Goal: Navigation & Orientation: Go to known website

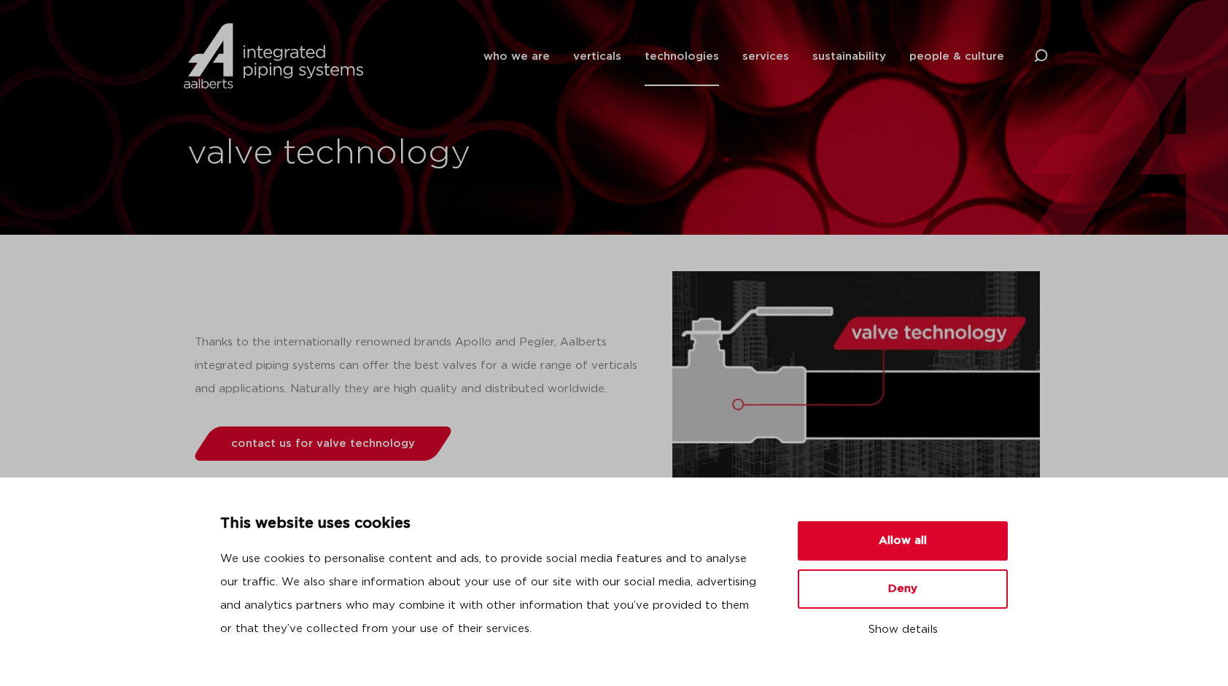
click at [340, 62] on img at bounding box center [273, 56] width 187 height 66
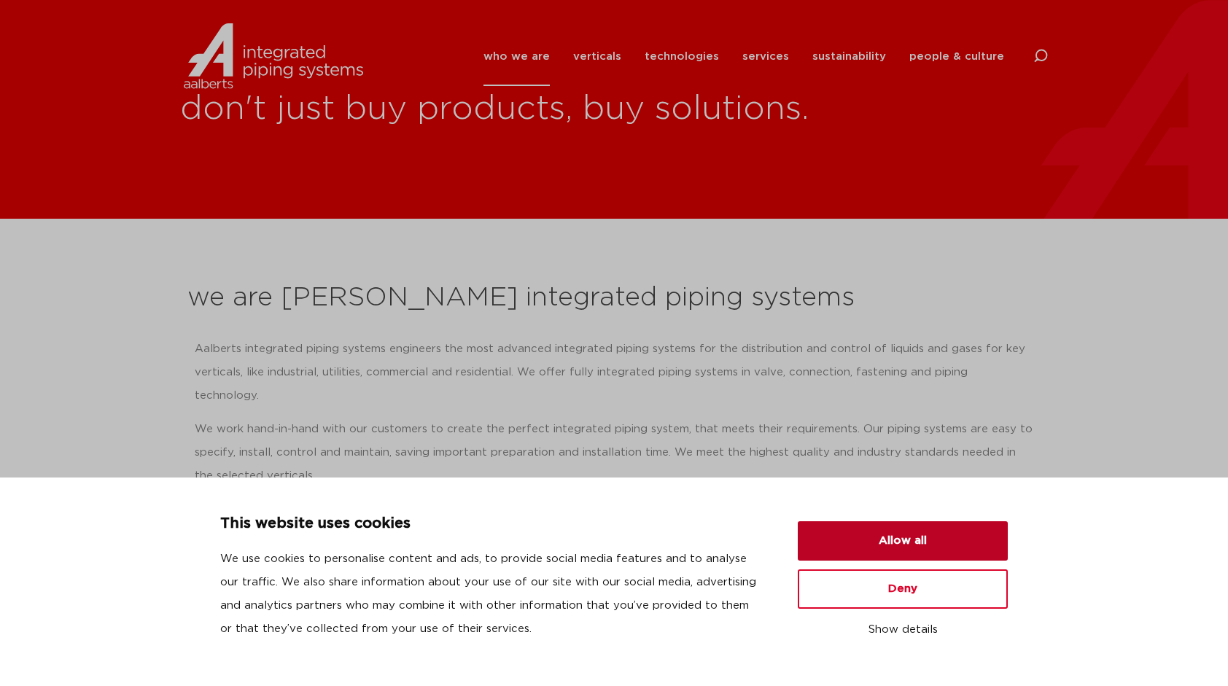
click at [902, 542] on button "Allow all" at bounding box center [903, 541] width 210 height 39
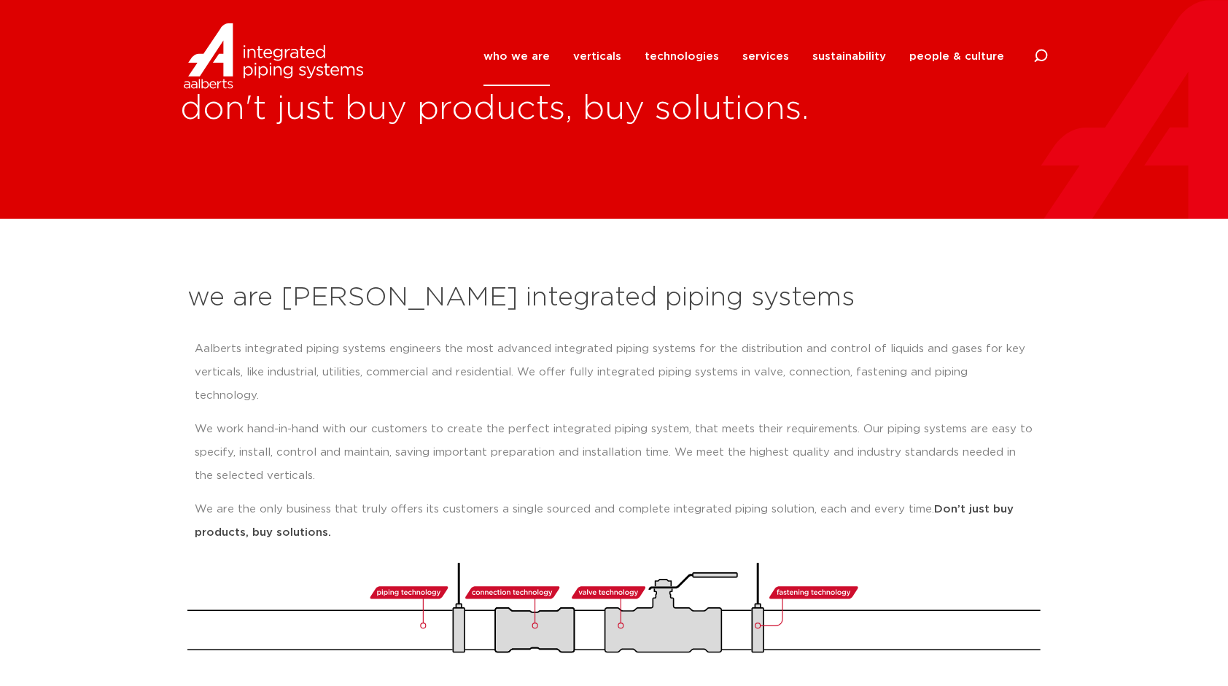
click at [257, 74] on img at bounding box center [273, 56] width 187 height 66
